Goal: Task Accomplishment & Management: Manage account settings

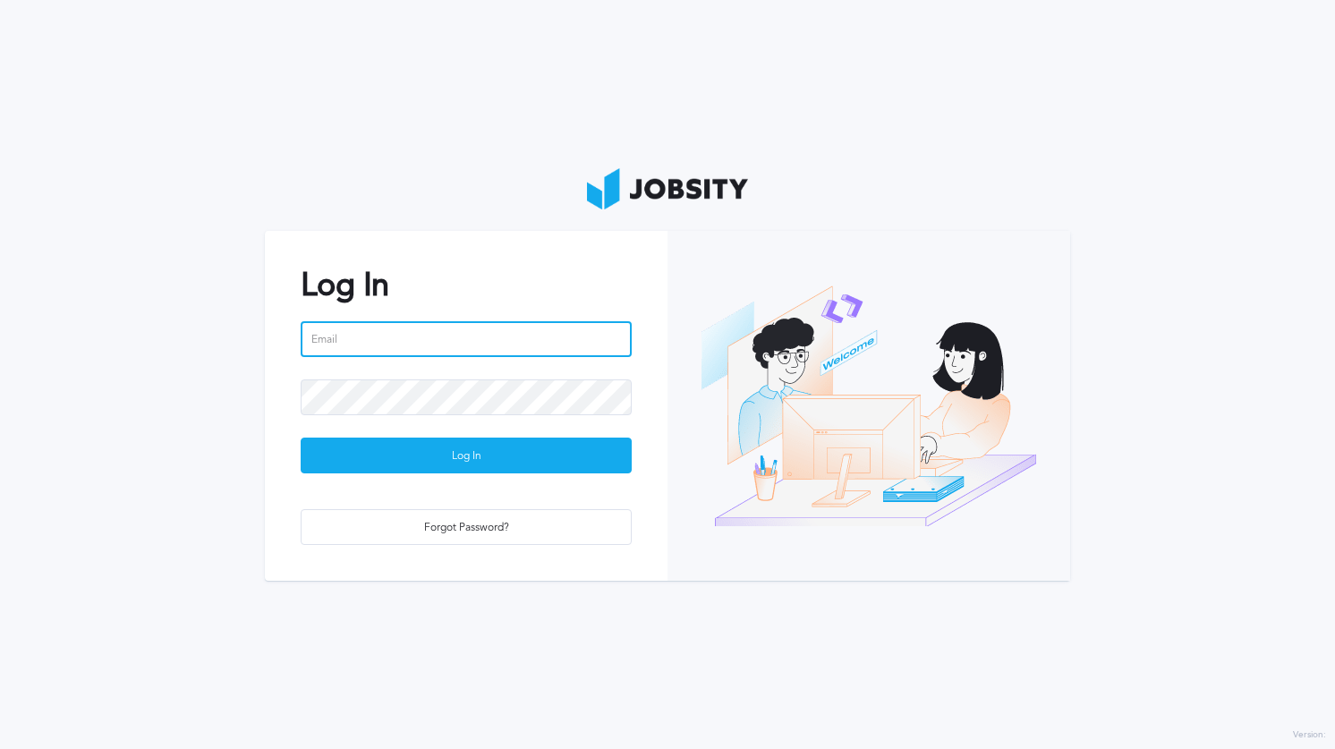
click at [533, 326] on input "email" at bounding box center [466, 339] width 331 height 36
type input "[PERSON_NAME][EMAIL_ADDRESS][PERSON_NAME][DOMAIN_NAME]"
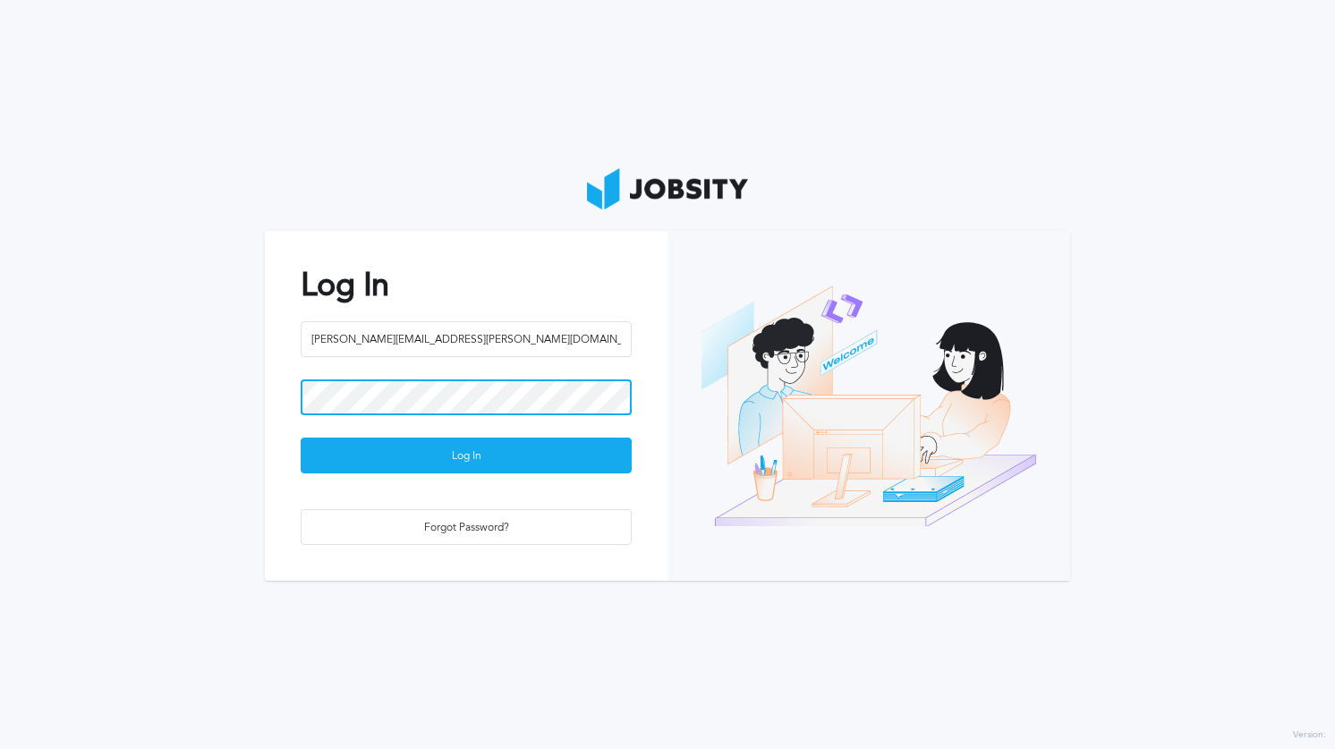
click at [301, 437] on button "Log In" at bounding box center [466, 455] width 331 height 36
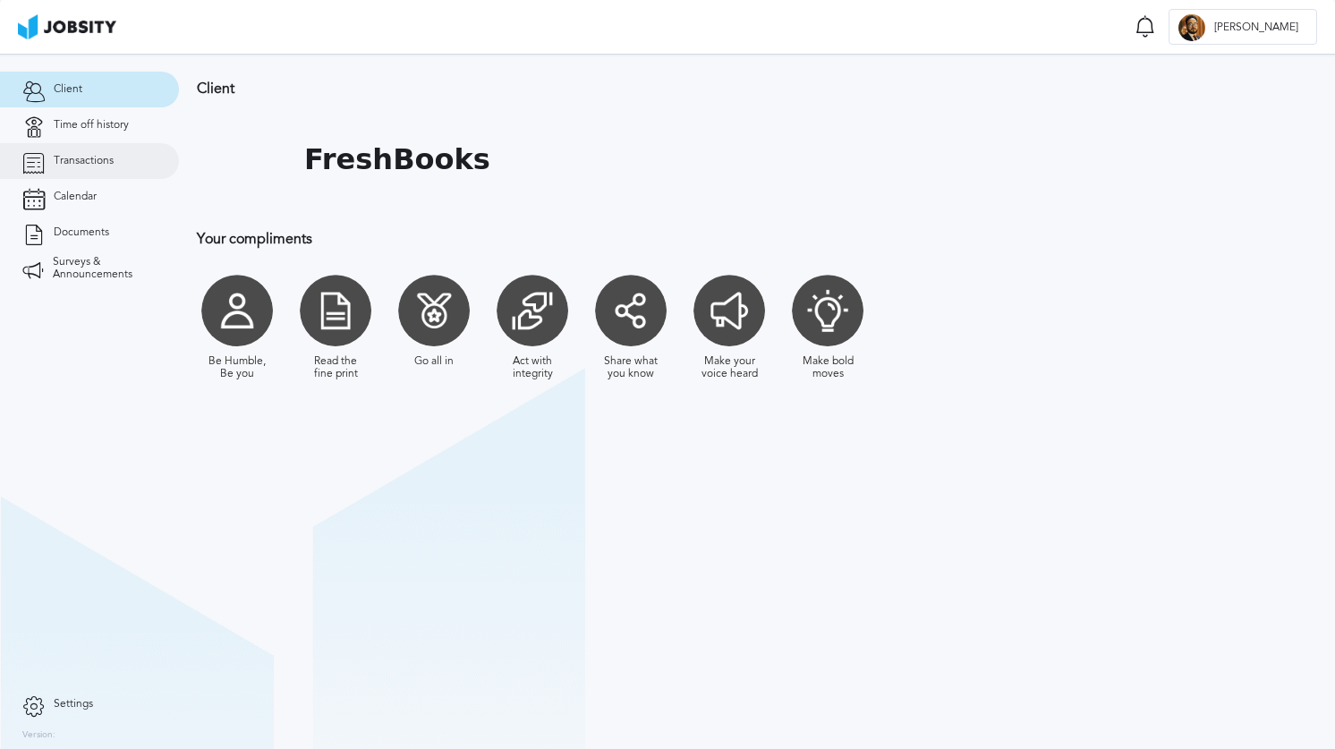
click at [104, 166] on span "Transactions" at bounding box center [84, 161] width 60 height 13
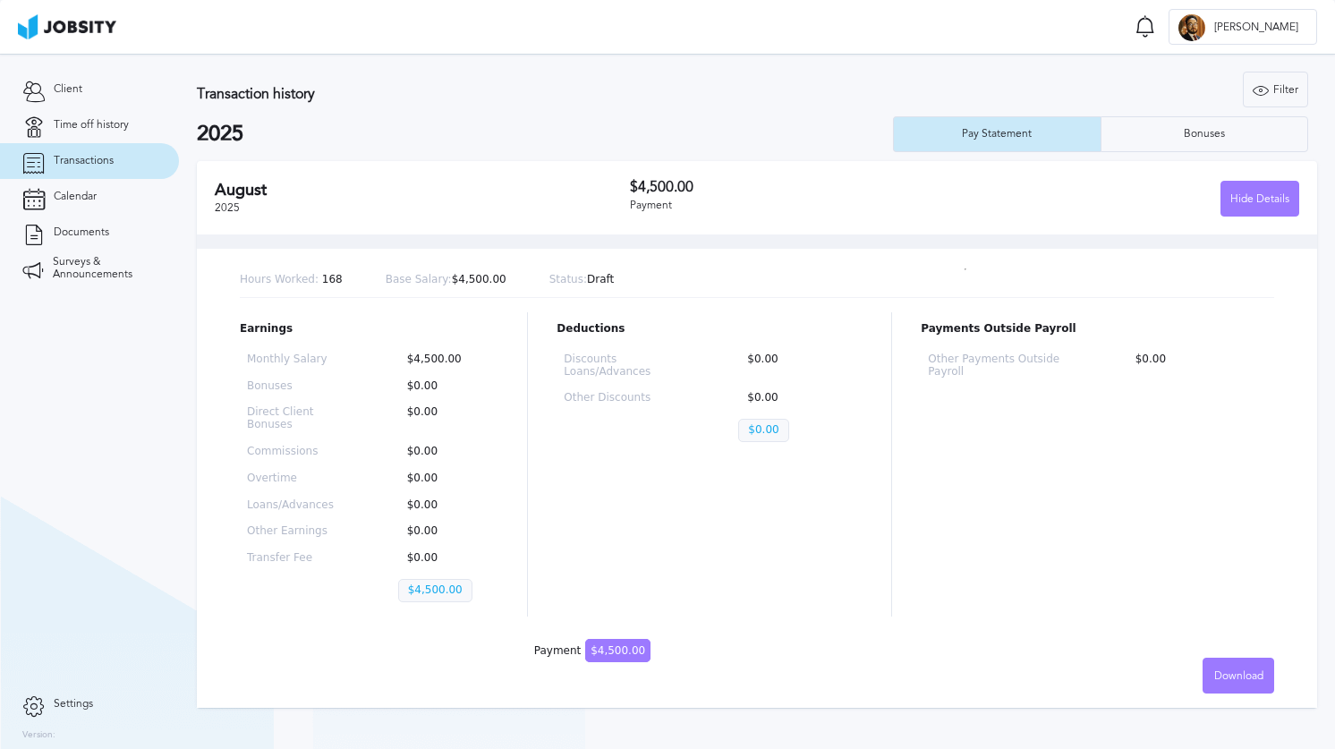
click at [654, 176] on div "[DATE] $4,500.00 Payment Hide Details" at bounding box center [757, 197] width 1120 height 73
click at [245, 181] on h2 "August" at bounding box center [422, 190] width 415 height 19
click at [259, 195] on h2 "August" at bounding box center [422, 190] width 415 height 19
click at [1140, 140] on div "Bonuses" at bounding box center [1204, 134] width 206 height 36
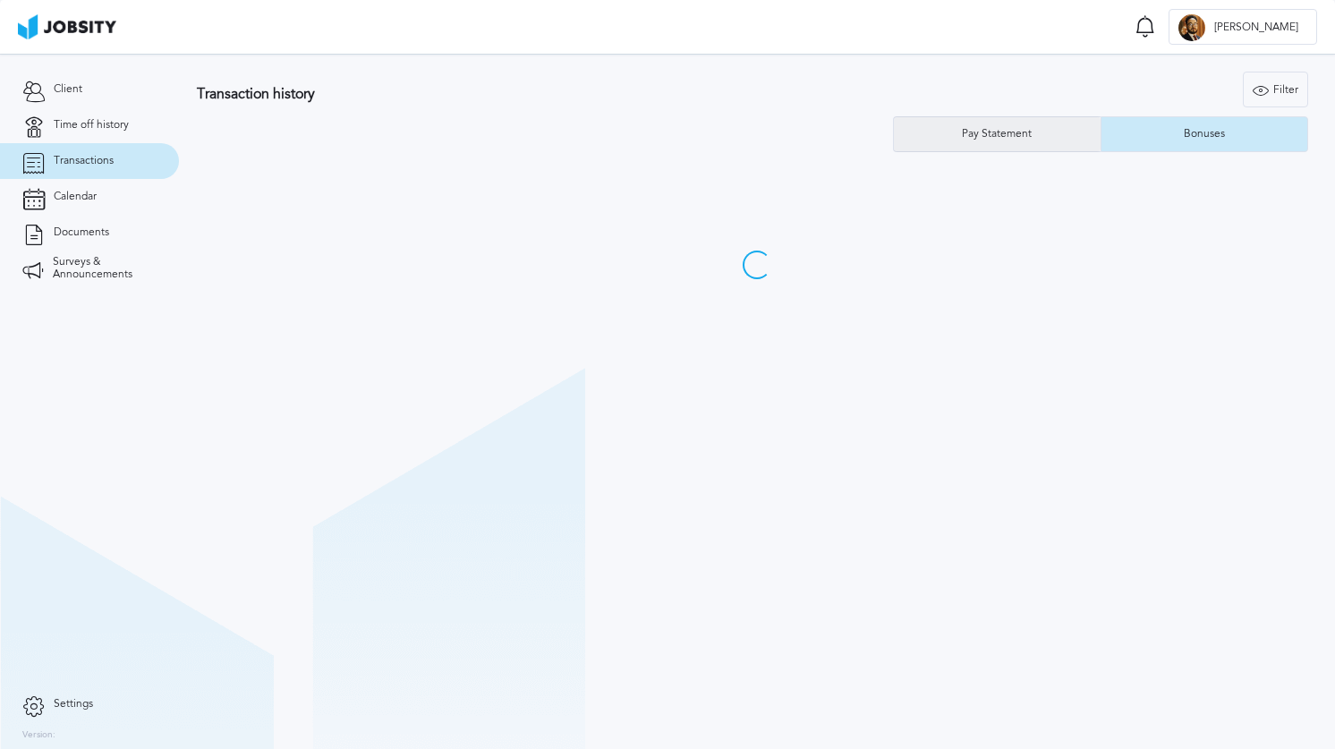
click at [1045, 124] on div "Pay Statement" at bounding box center [997, 134] width 207 height 36
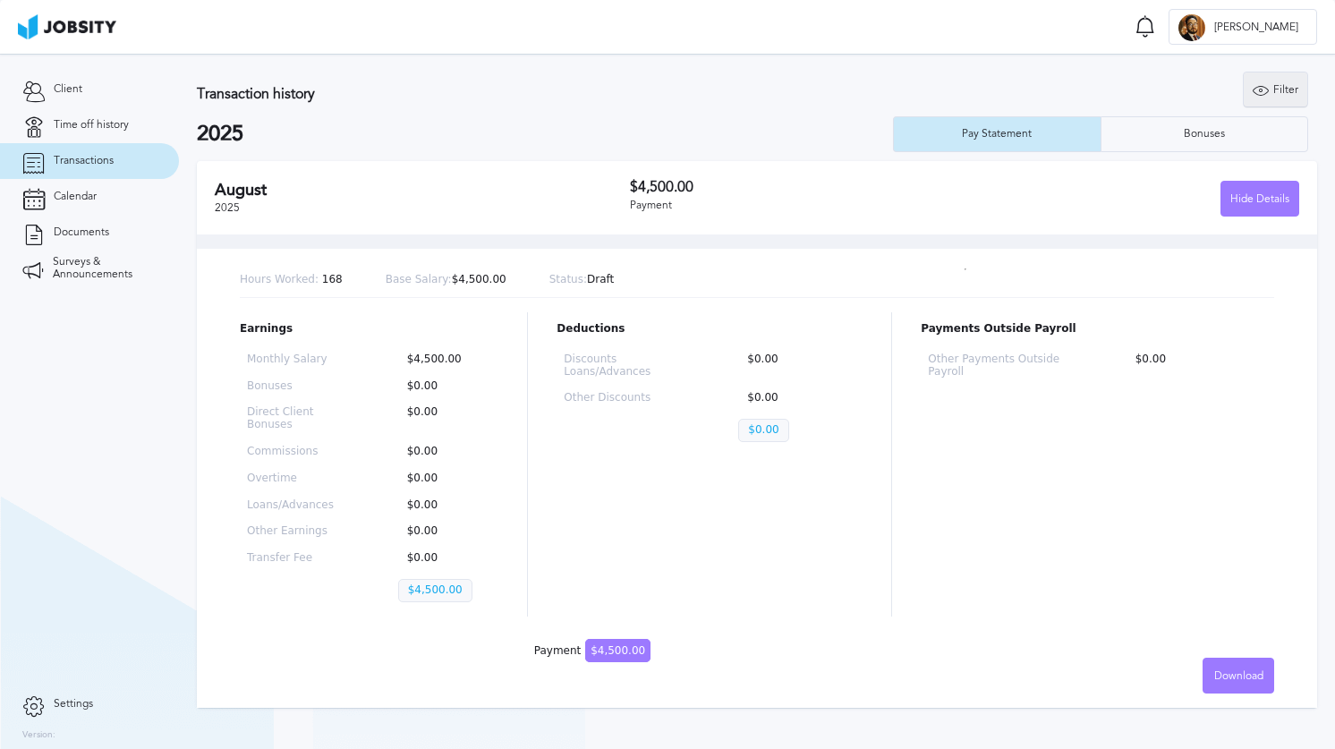
click at [1268, 90] on icon at bounding box center [1260, 90] width 16 height 16
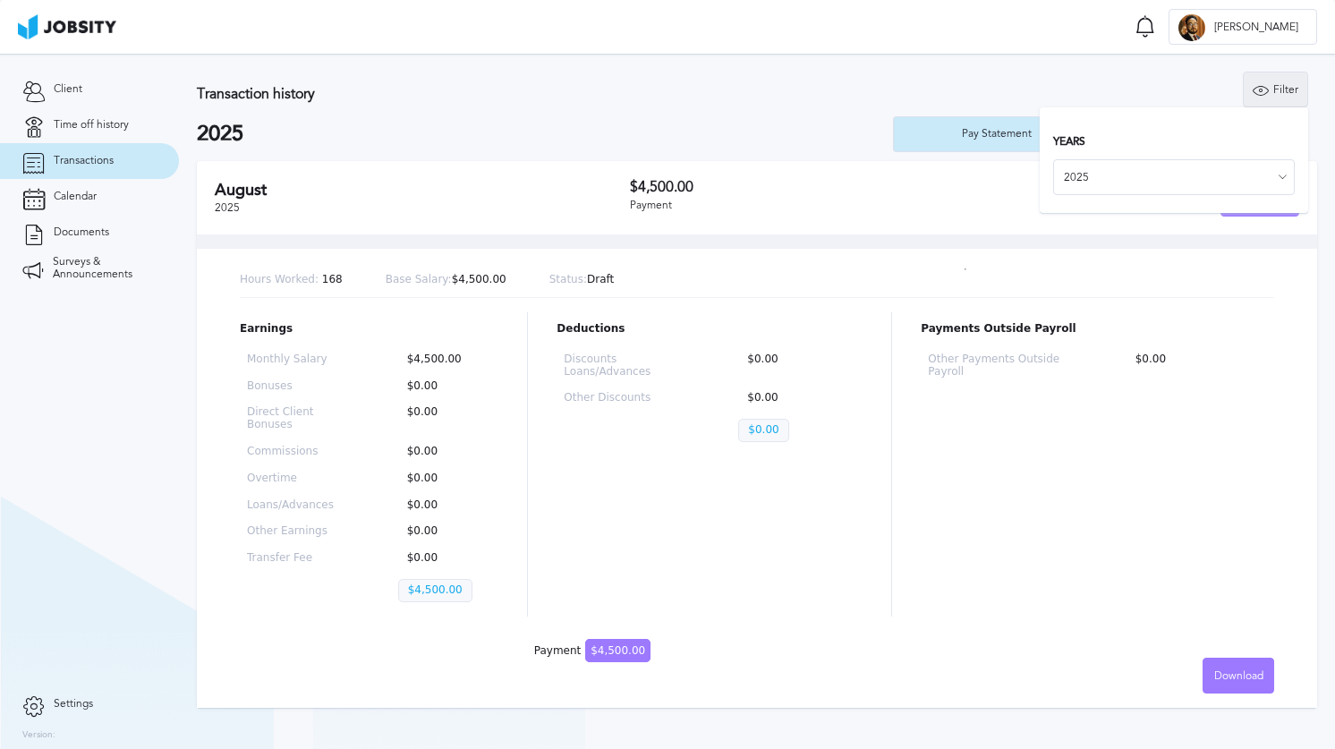
click at [1268, 90] on icon at bounding box center [1260, 90] width 16 height 16
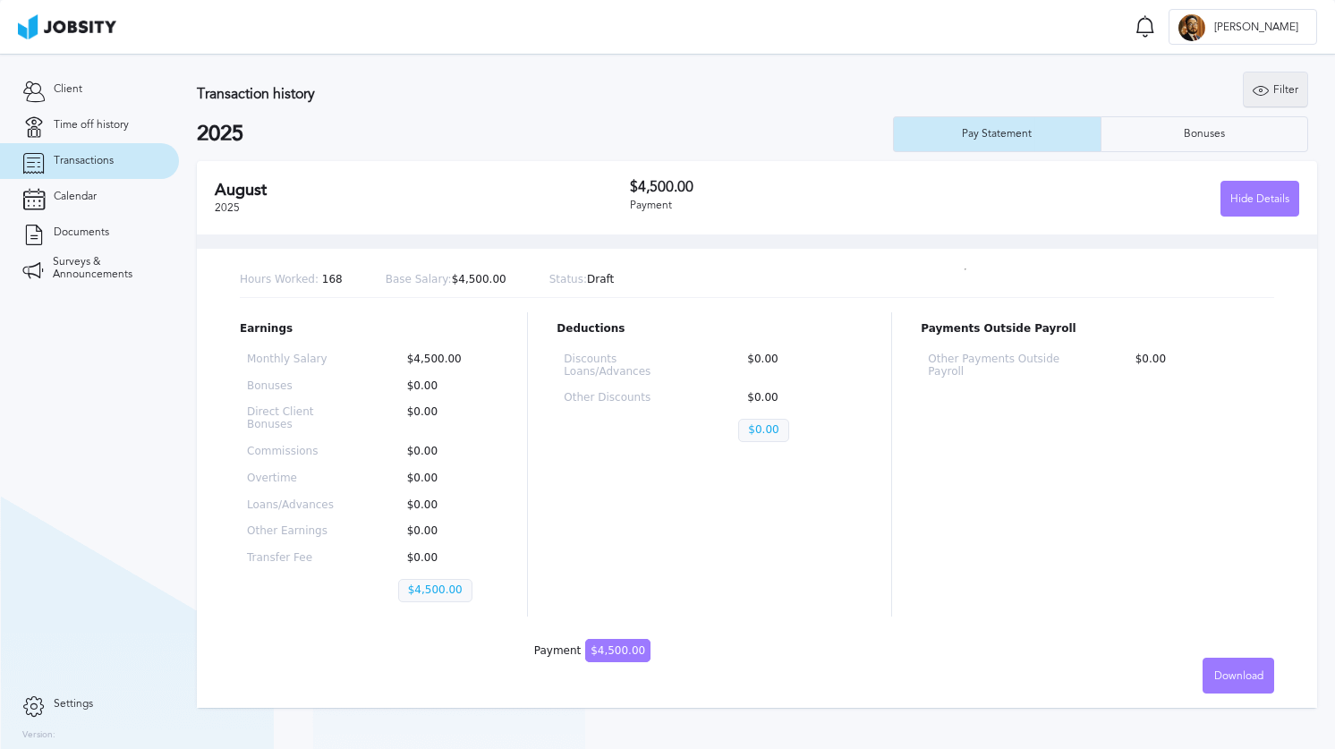
click at [1268, 90] on icon at bounding box center [1260, 90] width 16 height 16
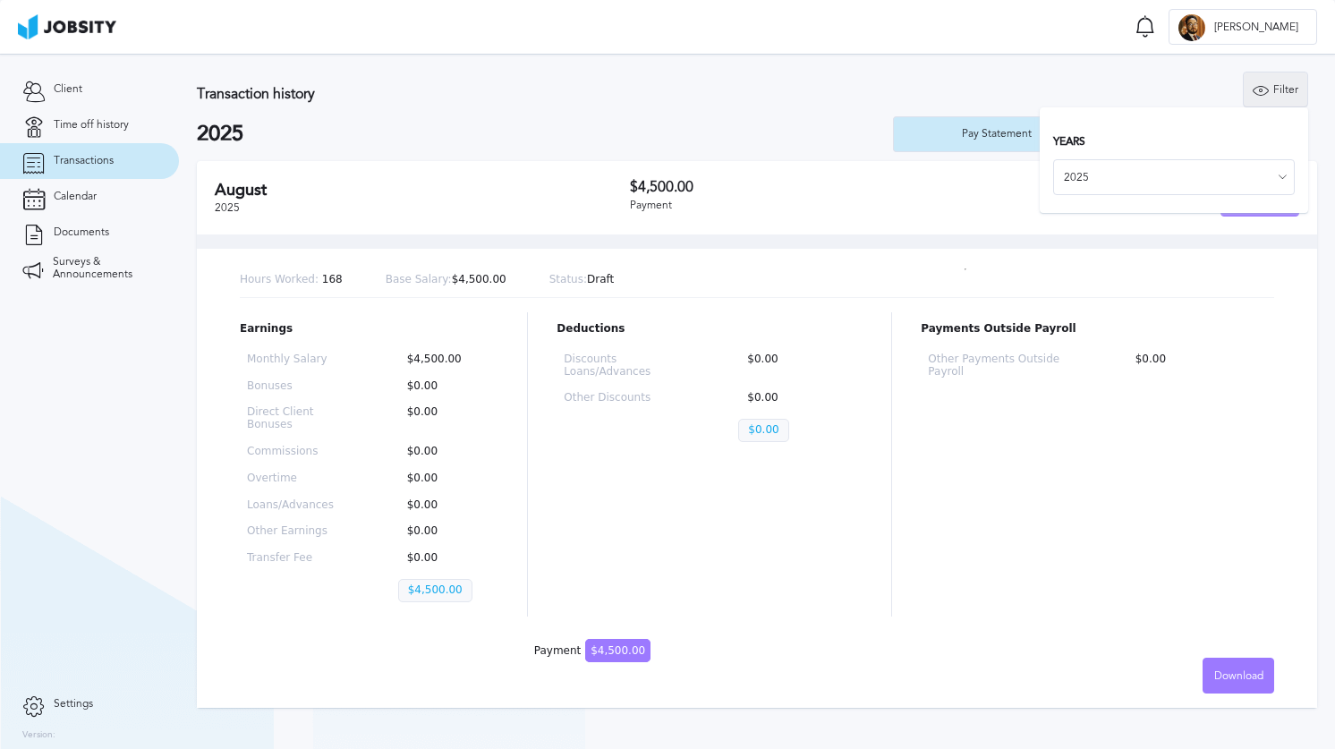
click at [1268, 90] on icon at bounding box center [1260, 90] width 16 height 16
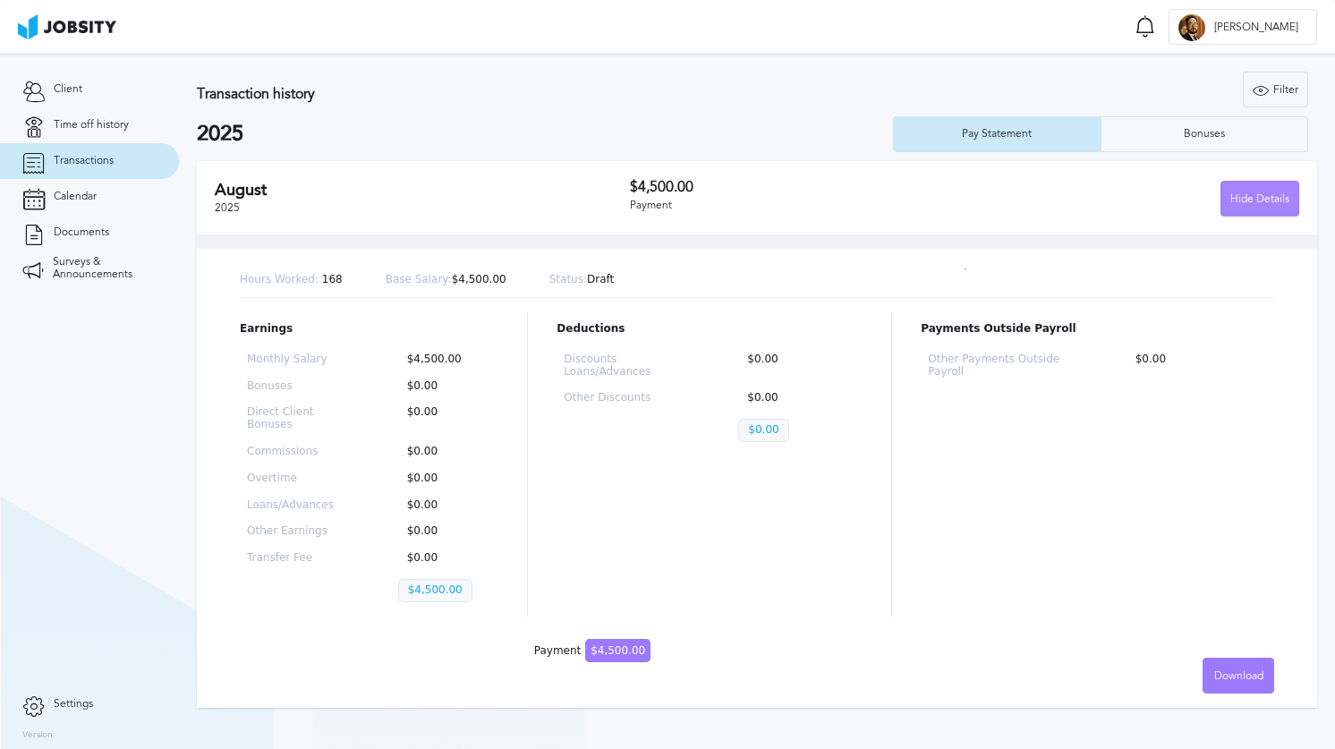
click at [1242, 193] on div "Hide Details" at bounding box center [1259, 200] width 77 height 36
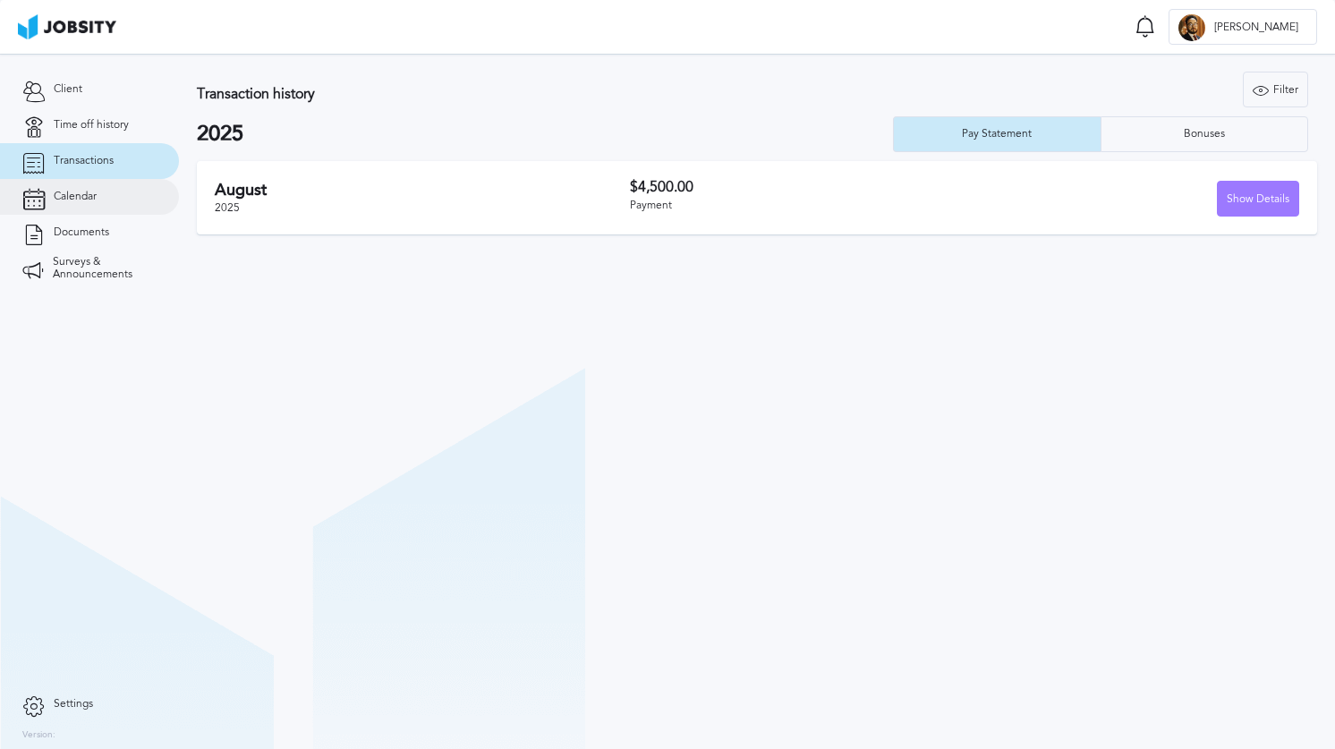
click at [131, 208] on link "Calendar" at bounding box center [89, 197] width 179 height 36
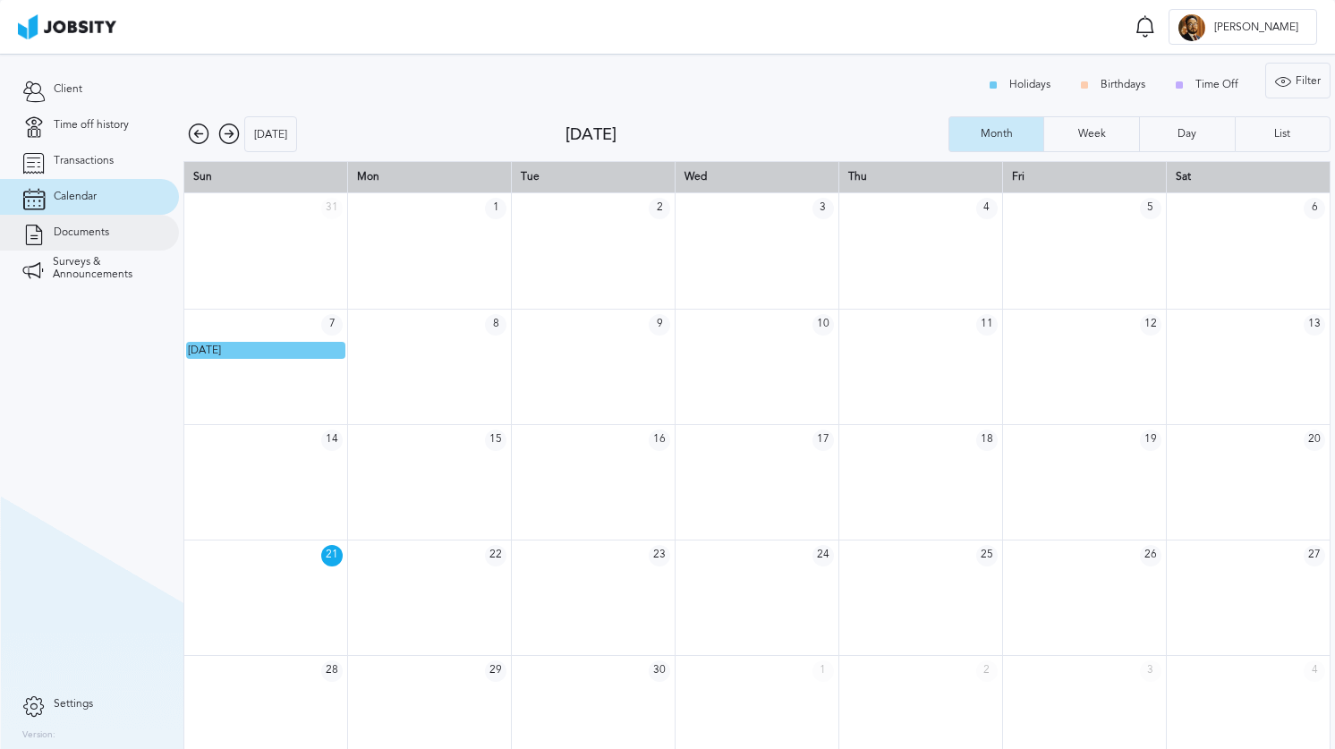
click at [65, 232] on span "Documents" at bounding box center [81, 232] width 55 height 13
